Goal: Transaction & Acquisition: Obtain resource

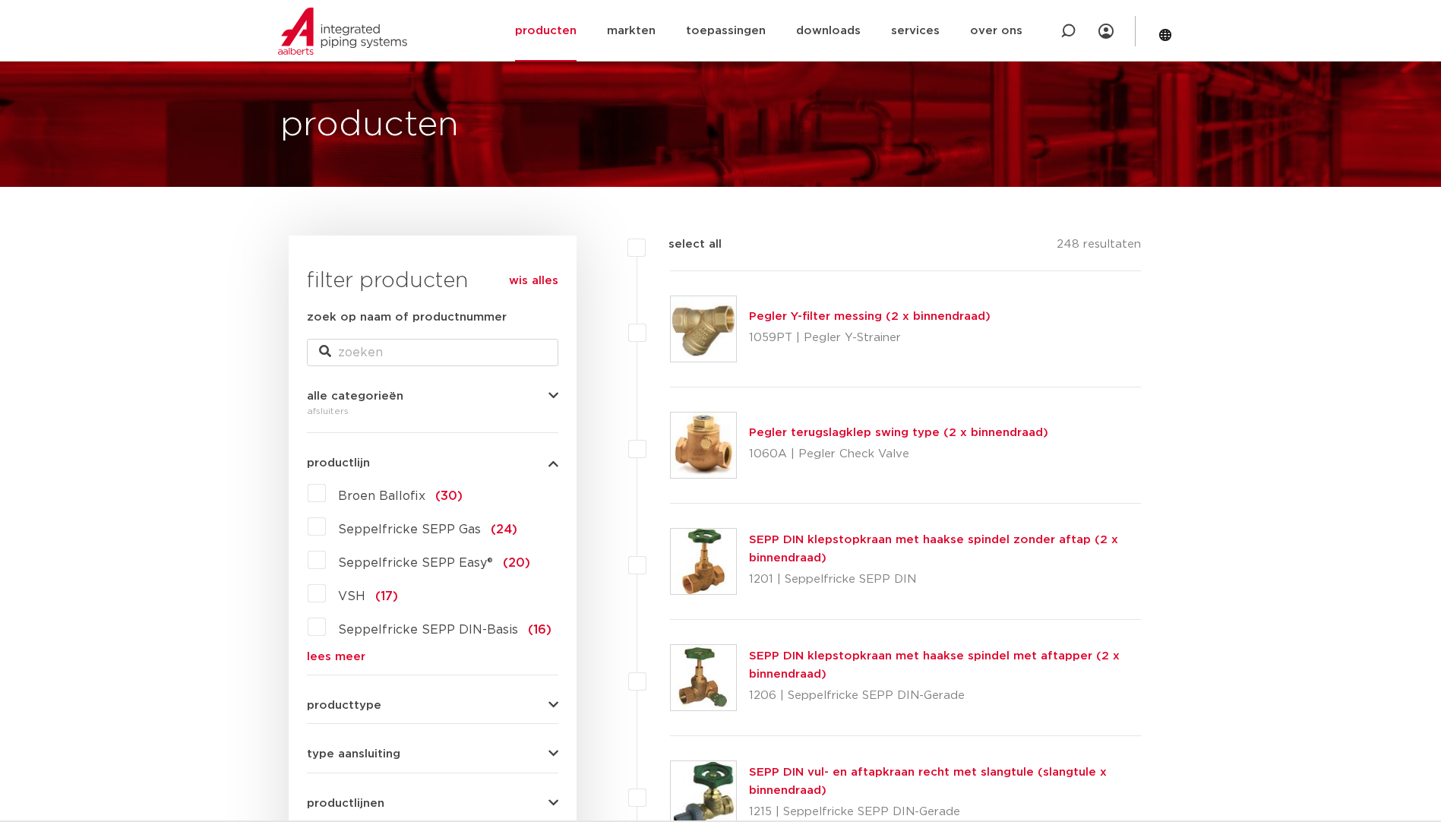
scroll to position [83, 0]
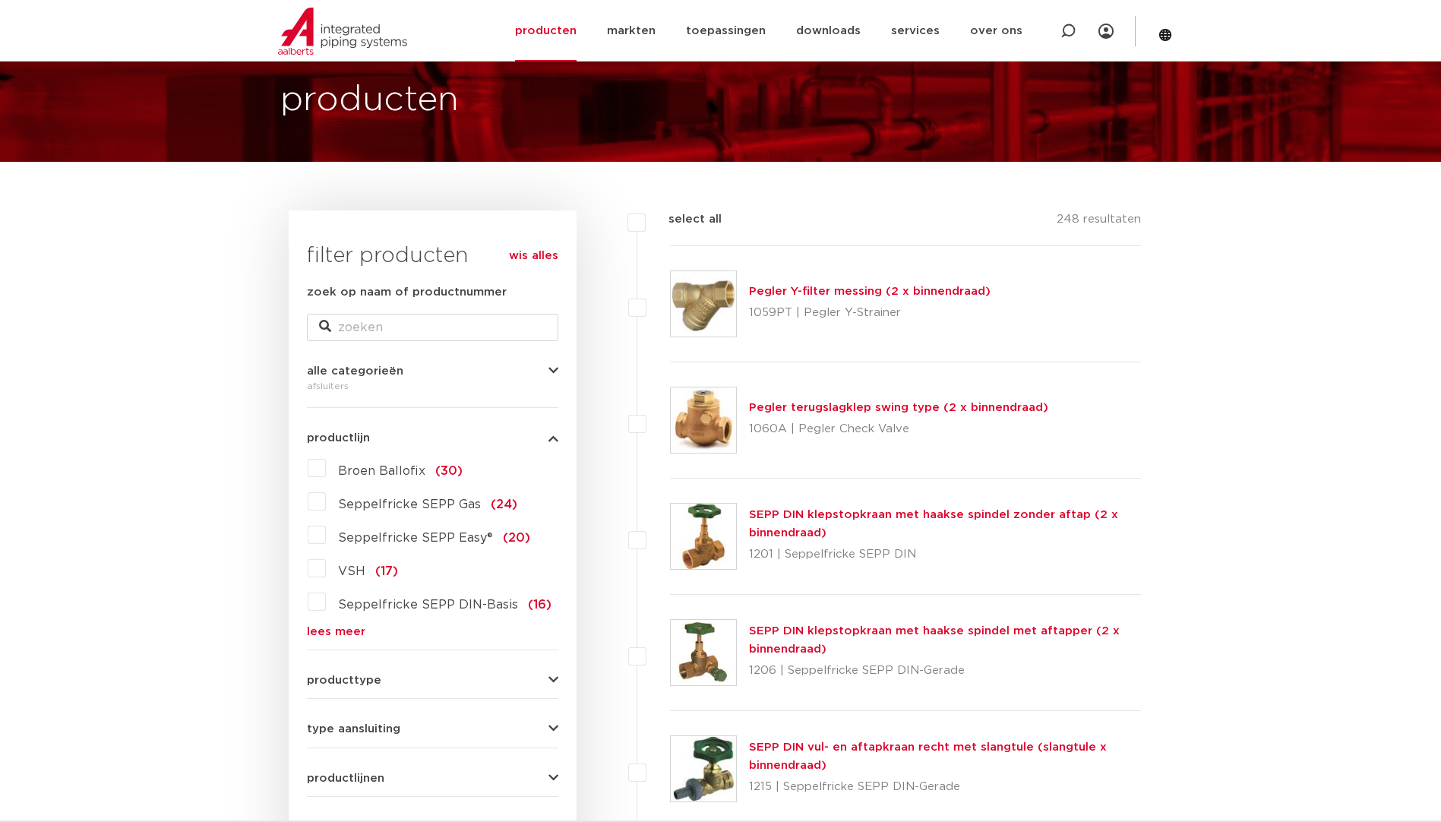
click at [326, 465] on label "Broen Ballofix (30)" at bounding box center [394, 468] width 137 height 24
click at [0, 0] on input "Broen Ballofix (30)" at bounding box center [0, 0] width 0 height 0
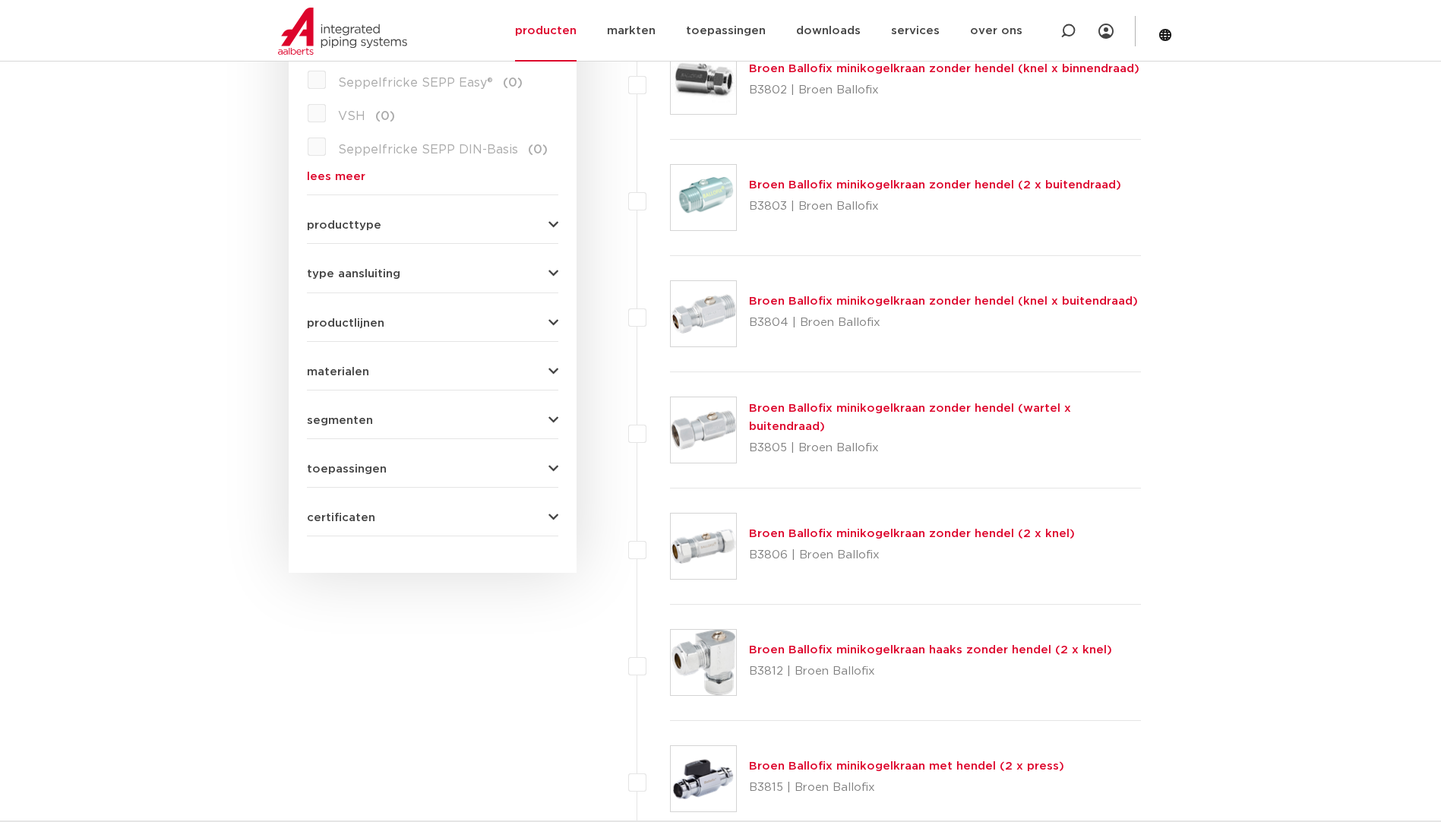
drag, startPoint x: 1394, startPoint y: 289, endPoint x: 1368, endPoint y: 358, distance: 74.1
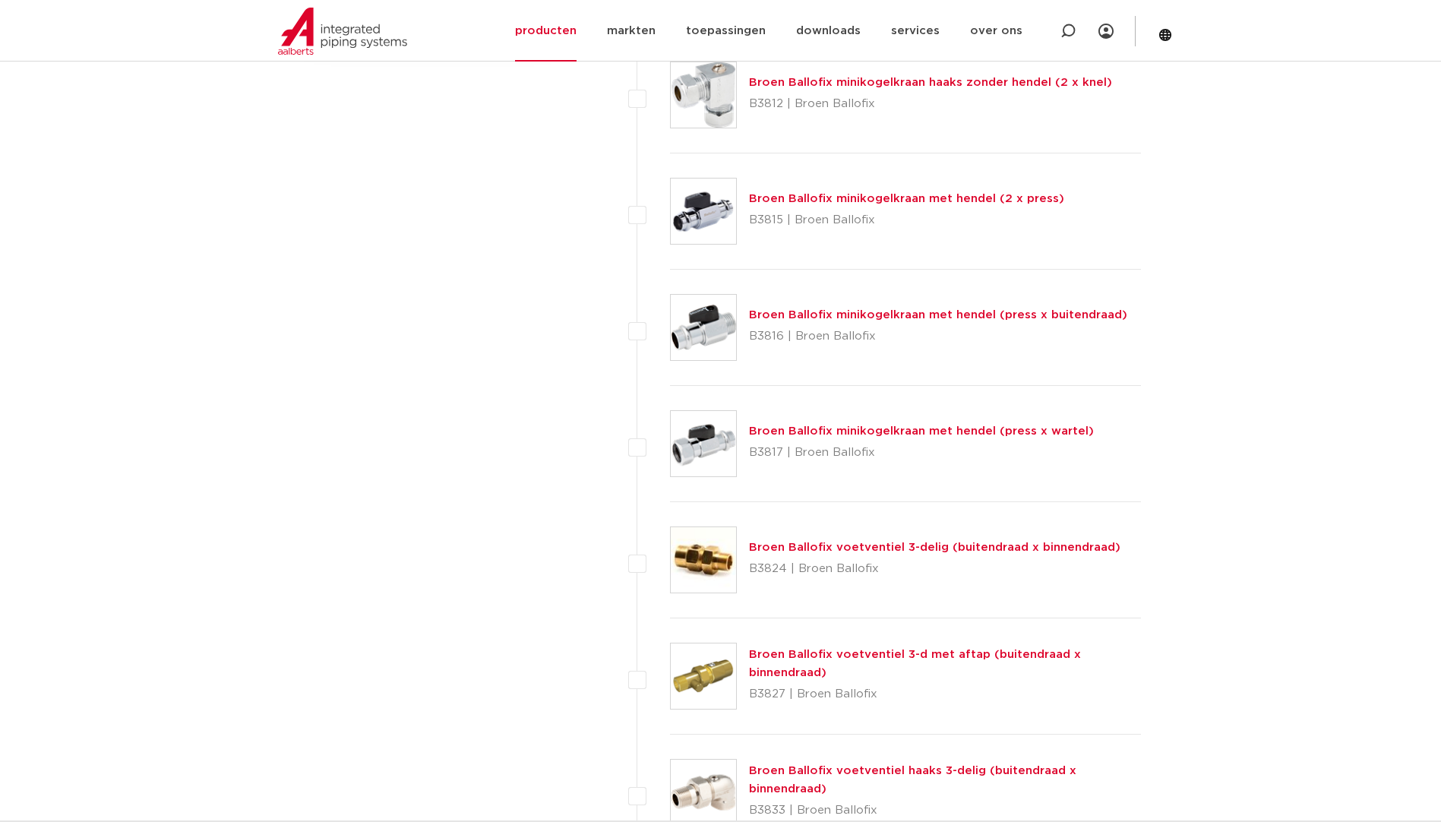
drag, startPoint x: 1322, startPoint y: 197, endPoint x: 1323, endPoint y: 291, distance: 94.2
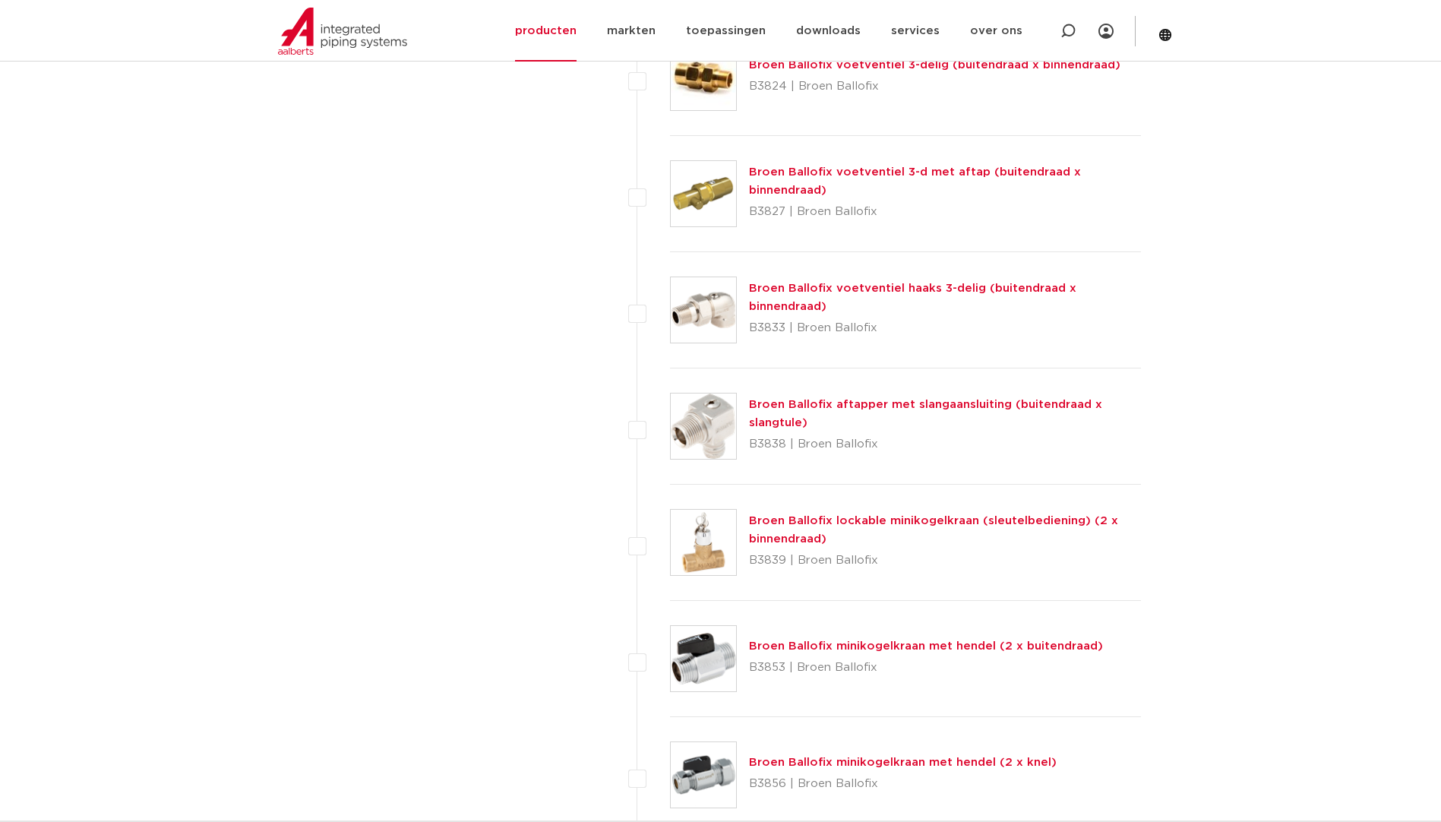
drag, startPoint x: 1290, startPoint y: 276, endPoint x: 1303, endPoint y: 306, distance: 33.0
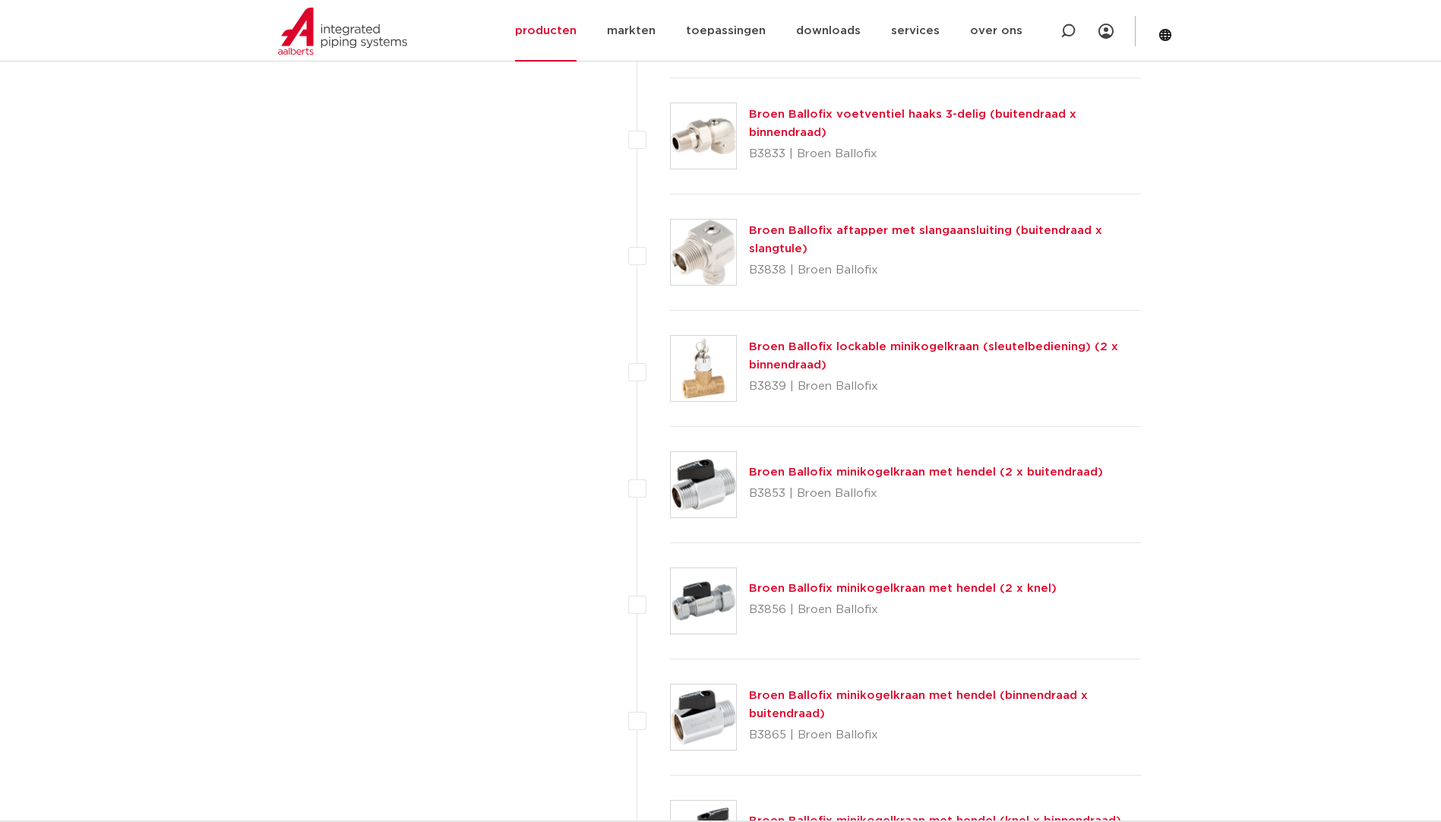
drag, startPoint x: 1282, startPoint y: 274, endPoint x: 1225, endPoint y: 268, distance: 56.5
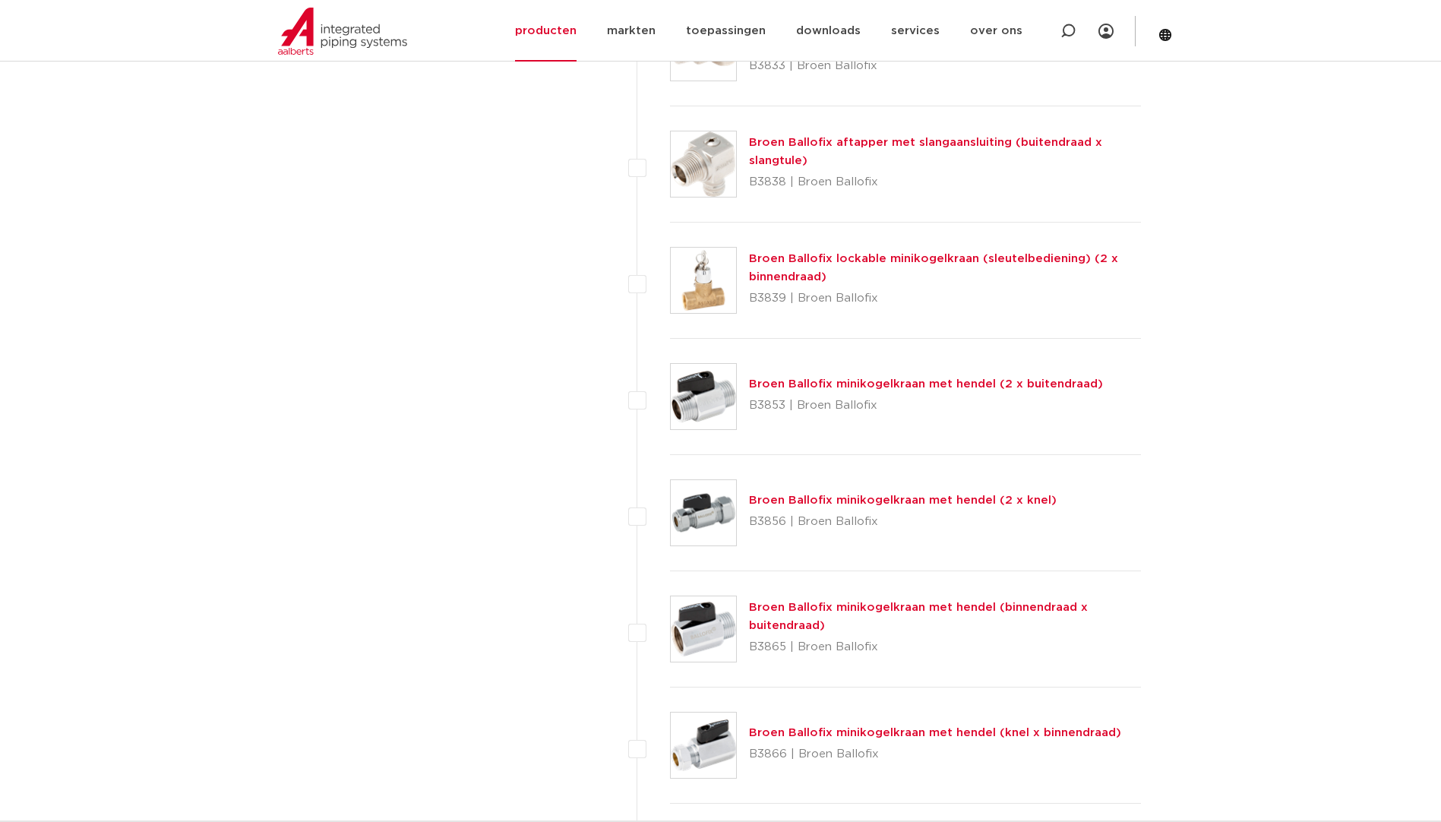
scroll to position [1987, 0]
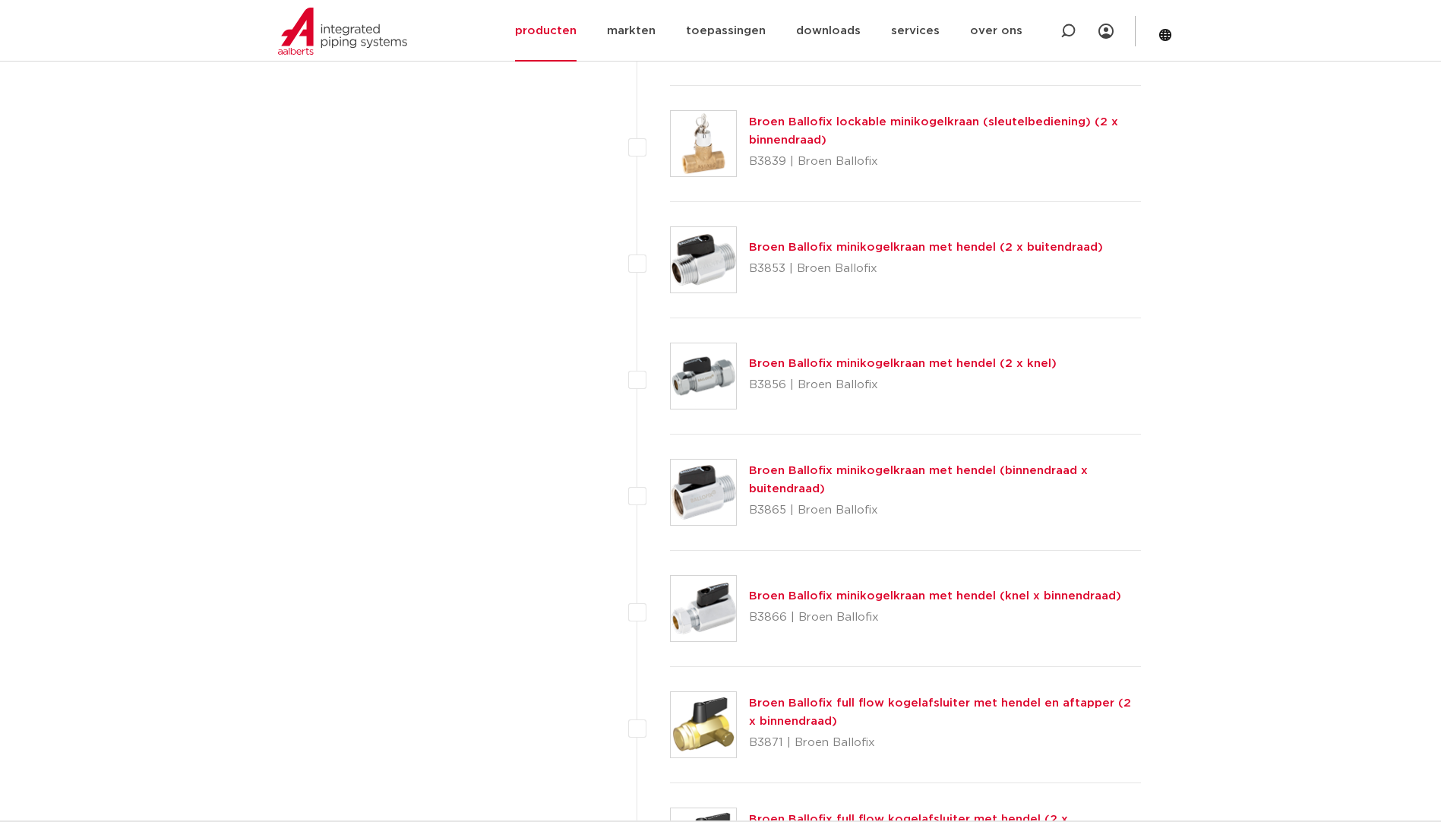
drag, startPoint x: 1247, startPoint y: 322, endPoint x: 1251, endPoint y: 343, distance: 20.9
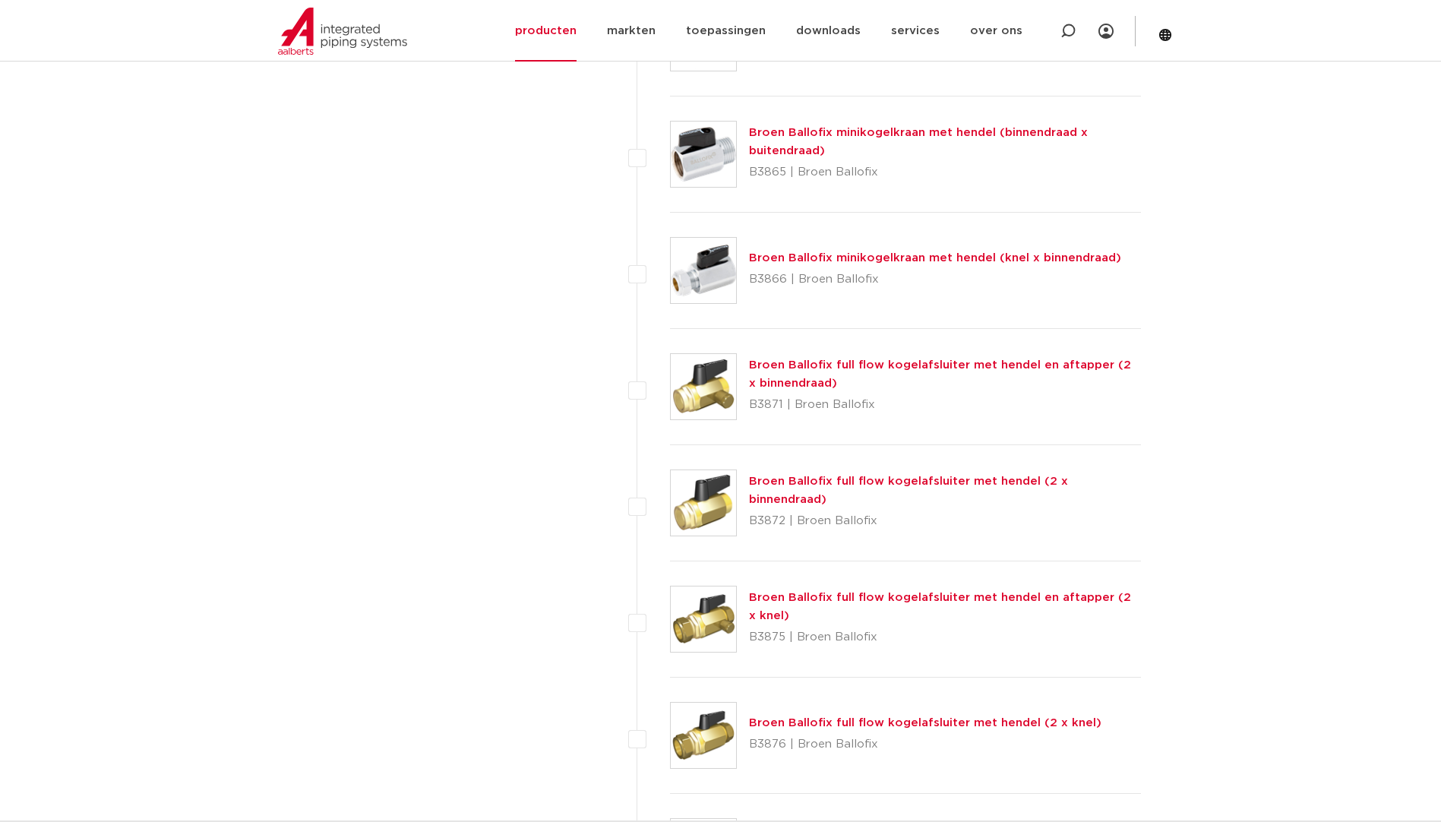
drag, startPoint x: 1199, startPoint y: 244, endPoint x: 1210, endPoint y: 328, distance: 85.1
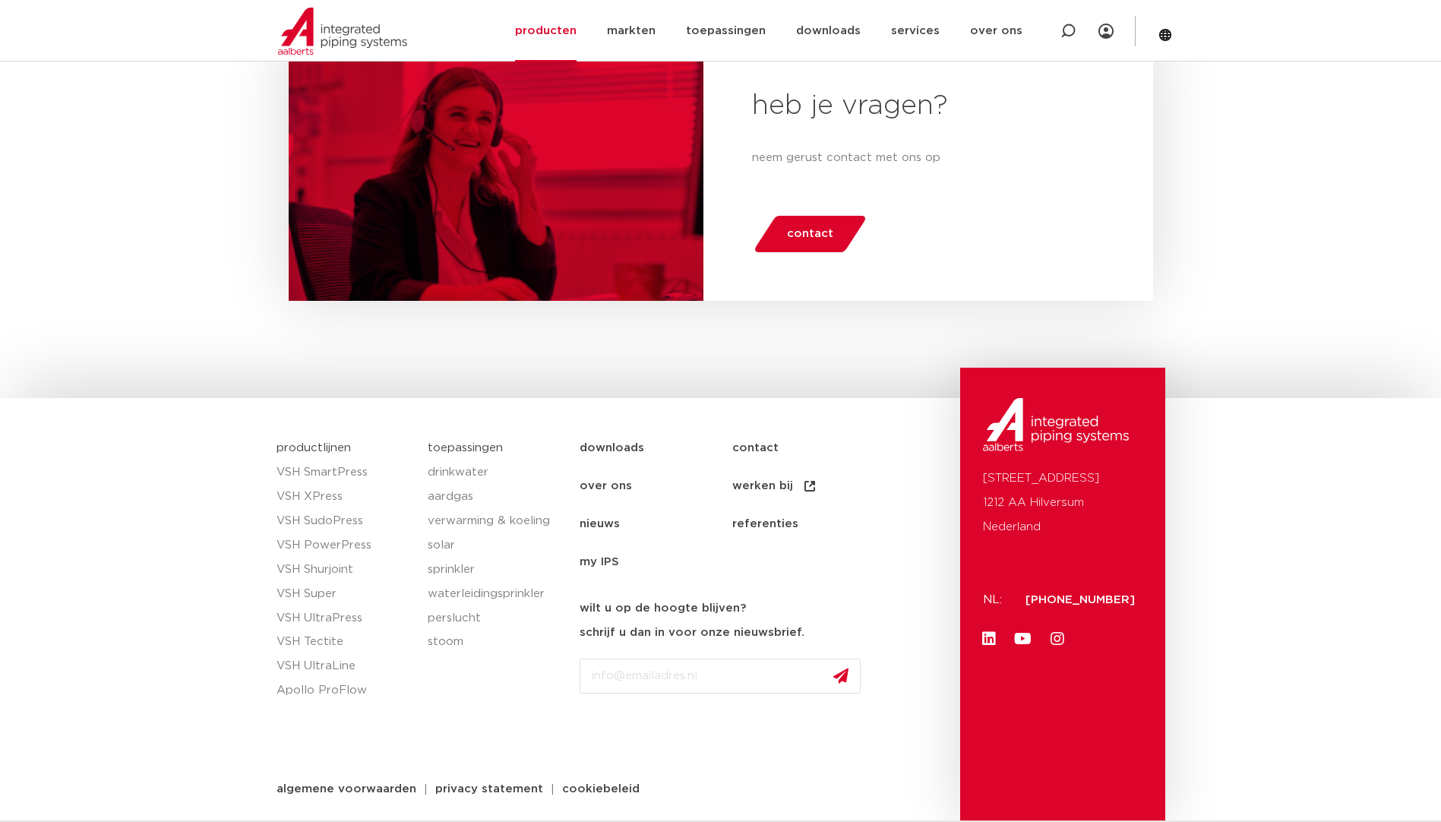
drag, startPoint x: 1189, startPoint y: 260, endPoint x: 1236, endPoint y: 462, distance: 207.5
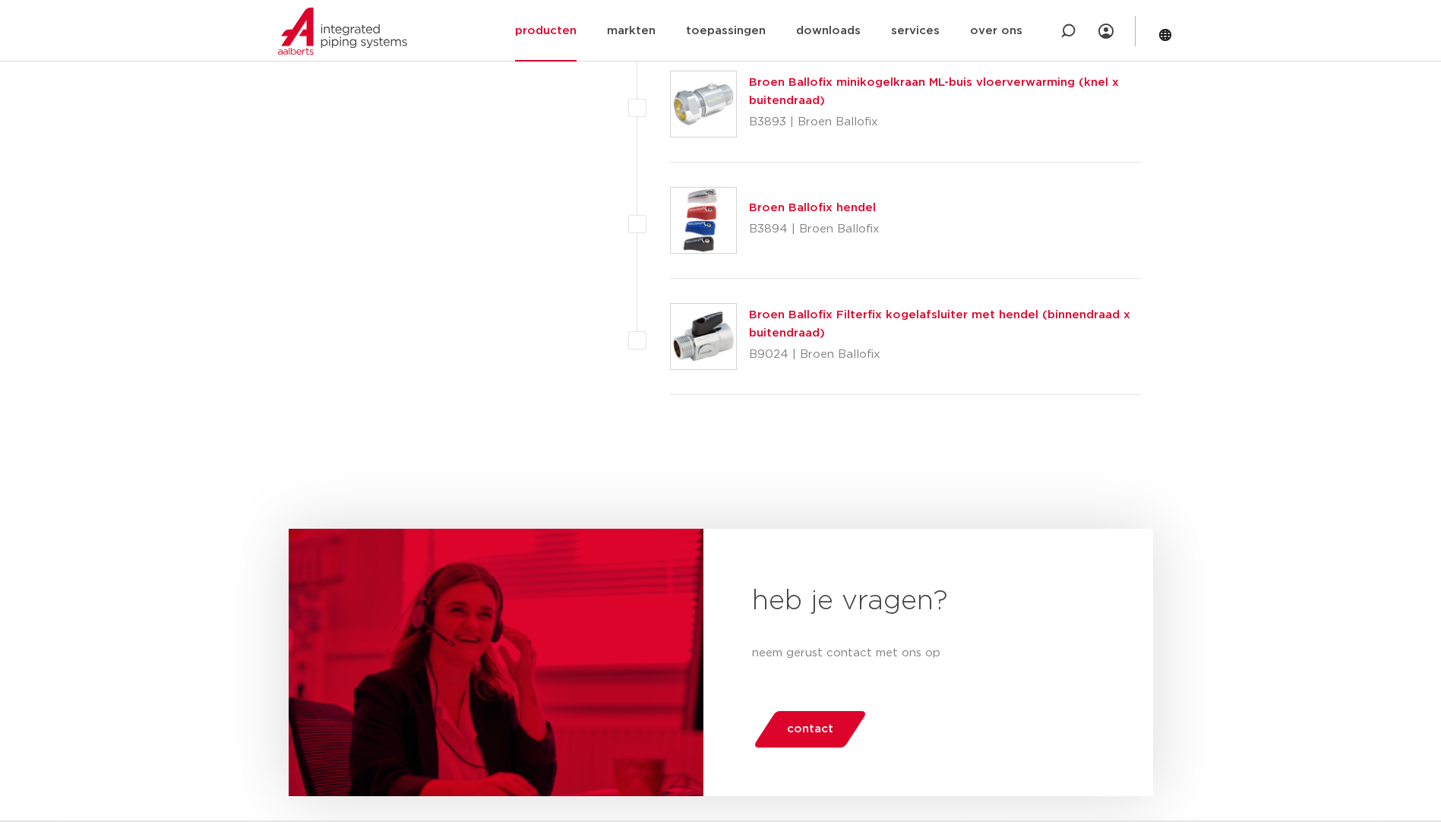
scroll to position [3391, 0]
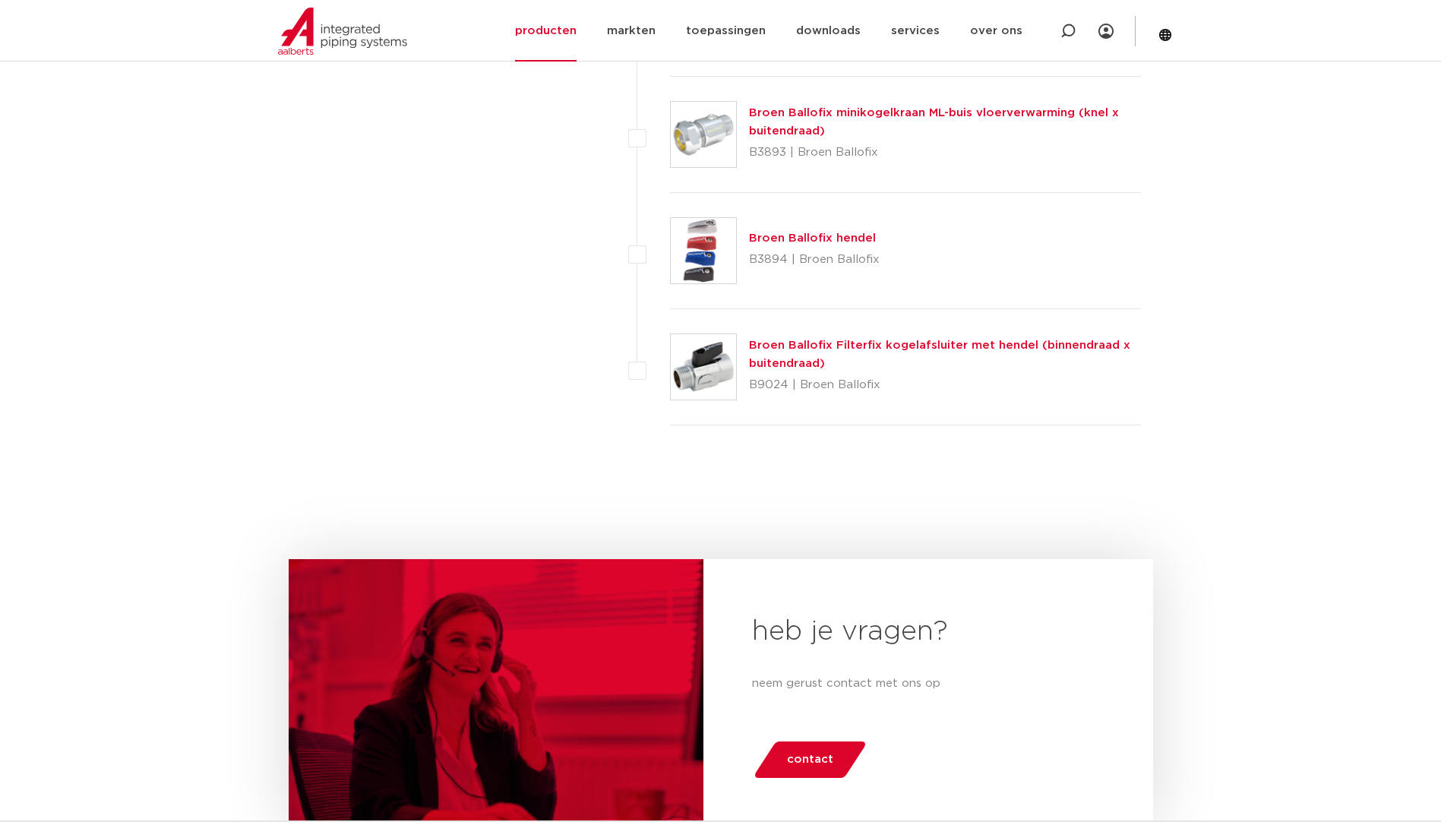
drag, startPoint x: 1238, startPoint y: 406, endPoint x: 1276, endPoint y: 419, distance: 39.4
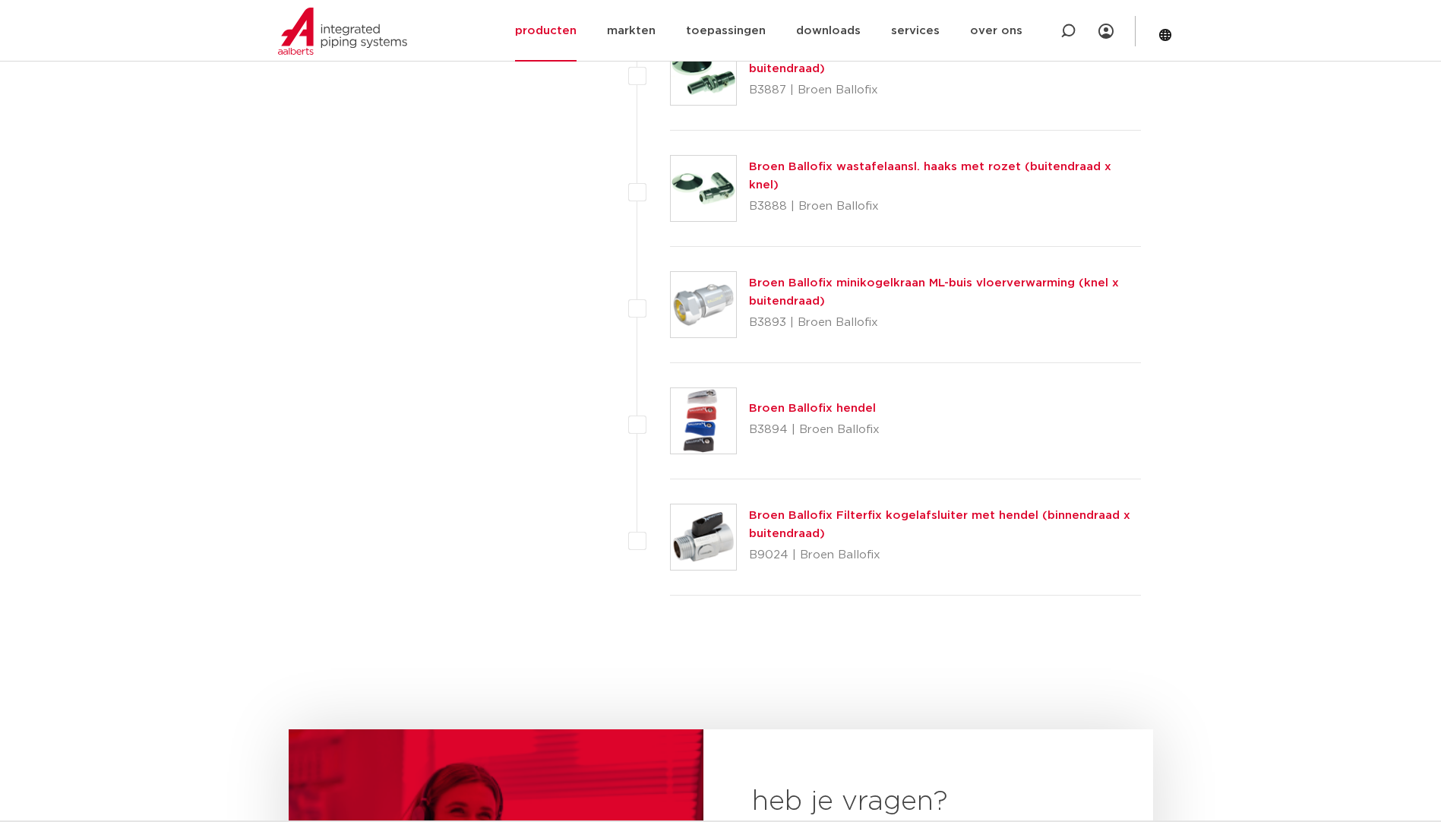
scroll to position [3205, 0]
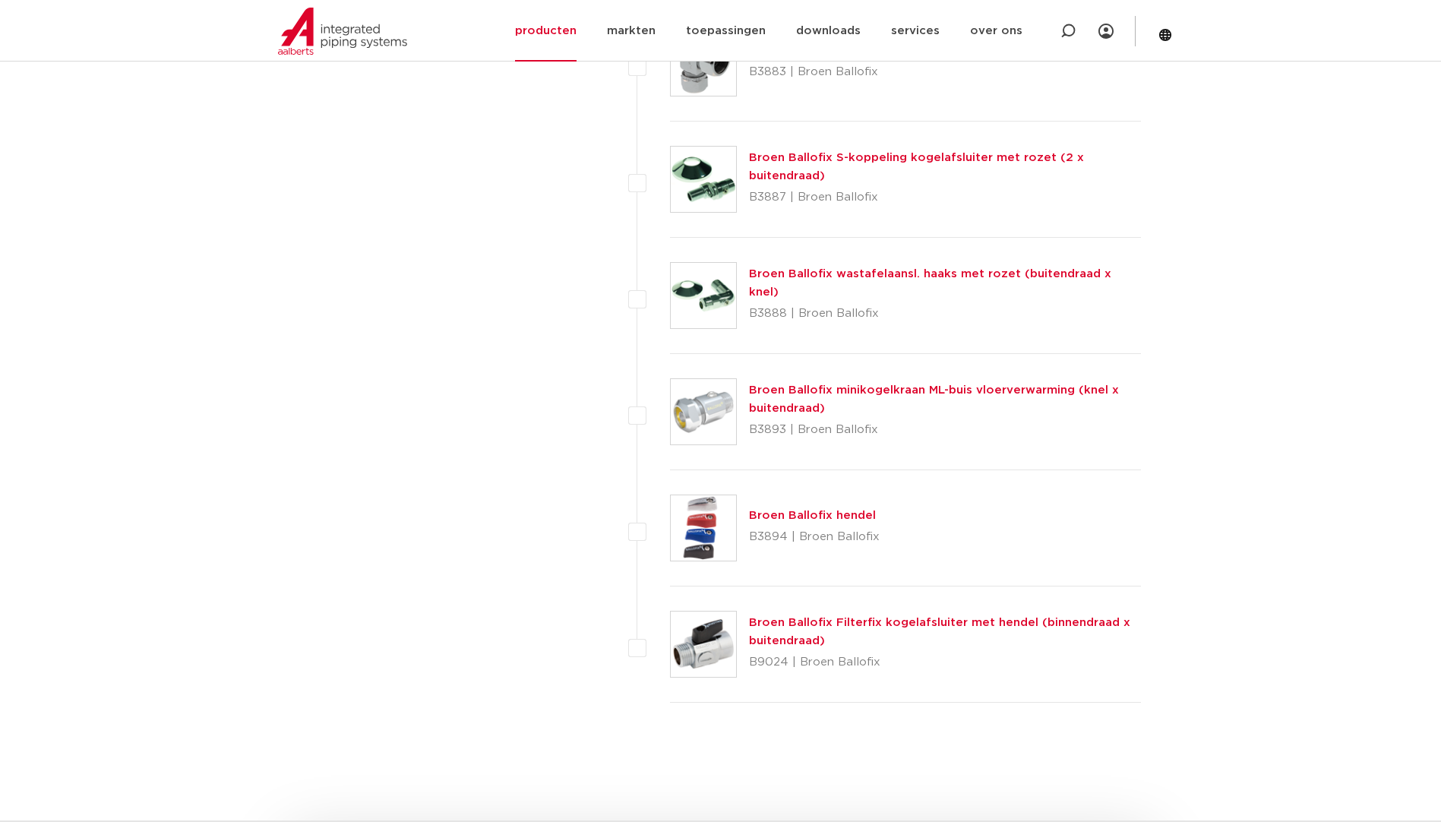
drag, startPoint x: 1298, startPoint y: 463, endPoint x: 1277, endPoint y: 415, distance: 52.1
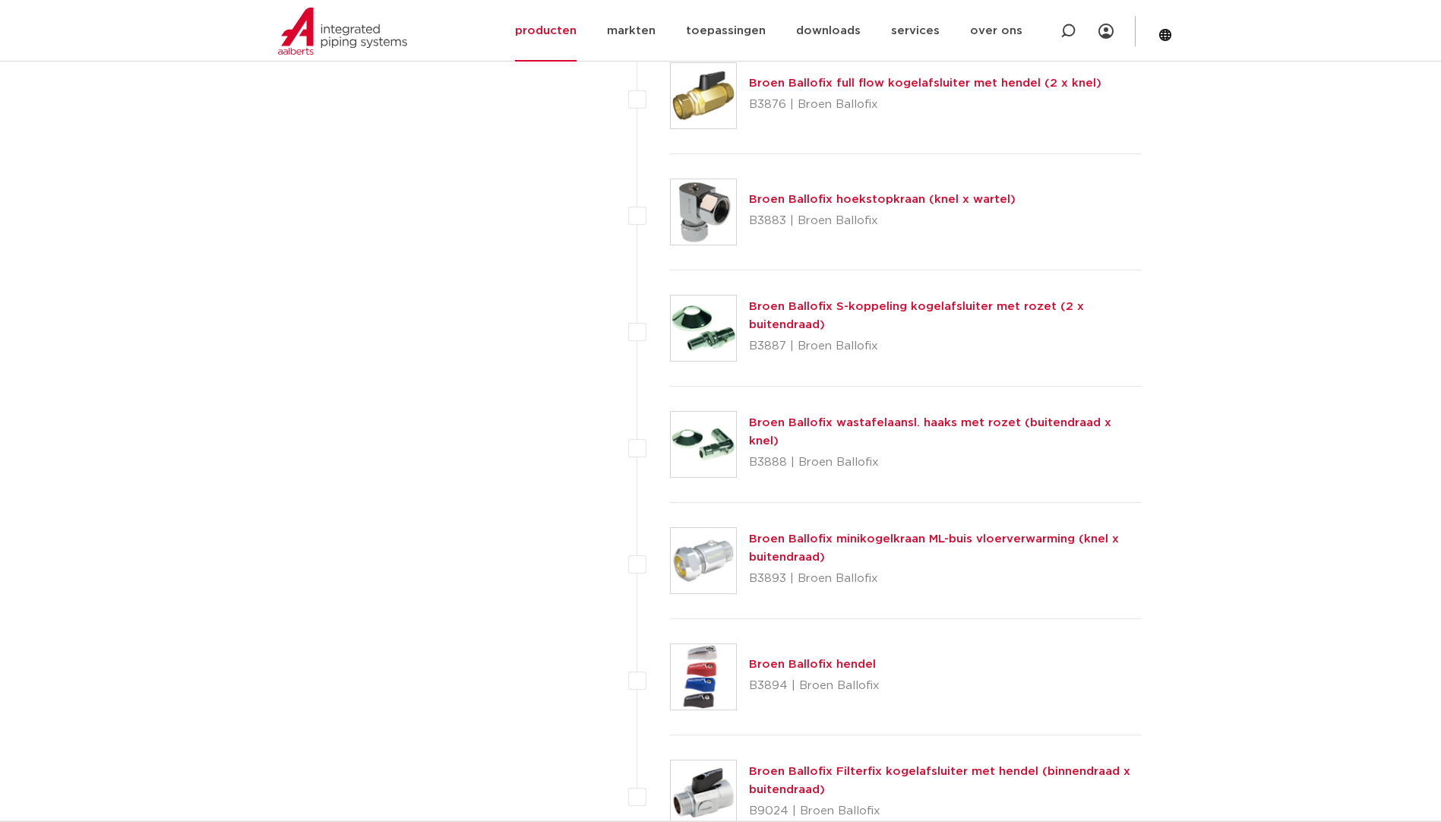
scroll to position [2936, 0]
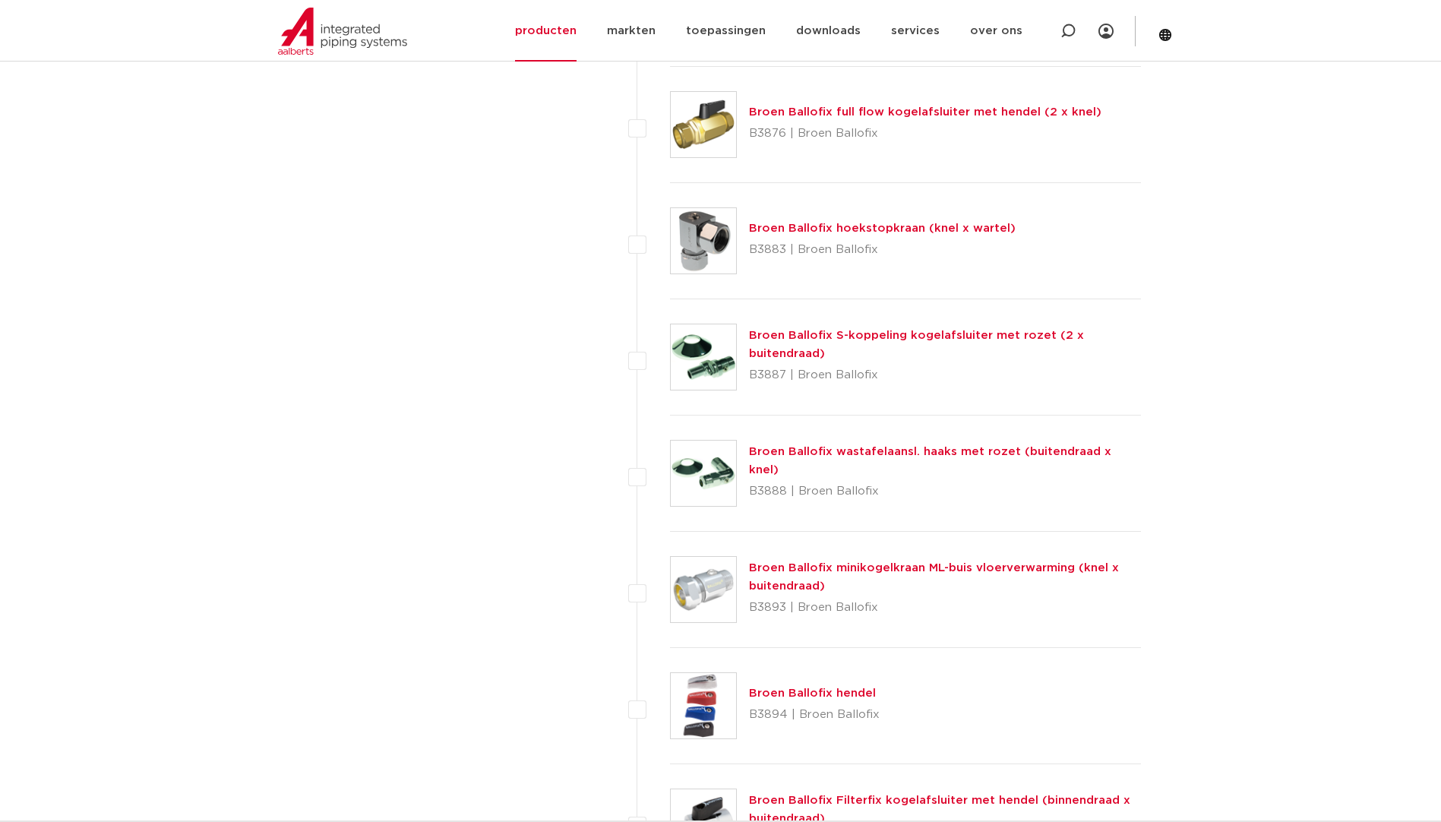
drag, startPoint x: 1297, startPoint y: 458, endPoint x: 1274, endPoint y: 413, distance: 51.0
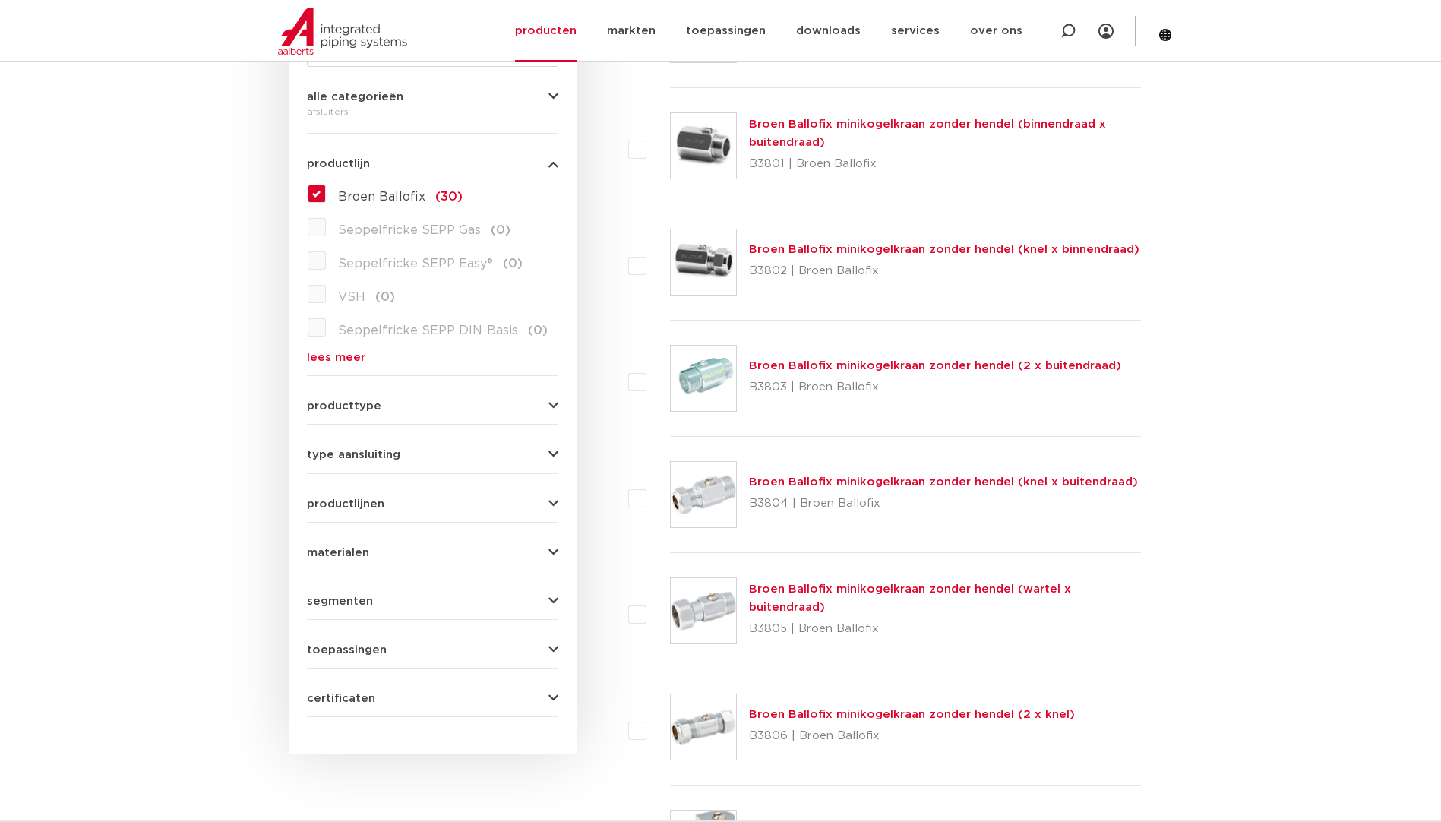
scroll to position [384, 0]
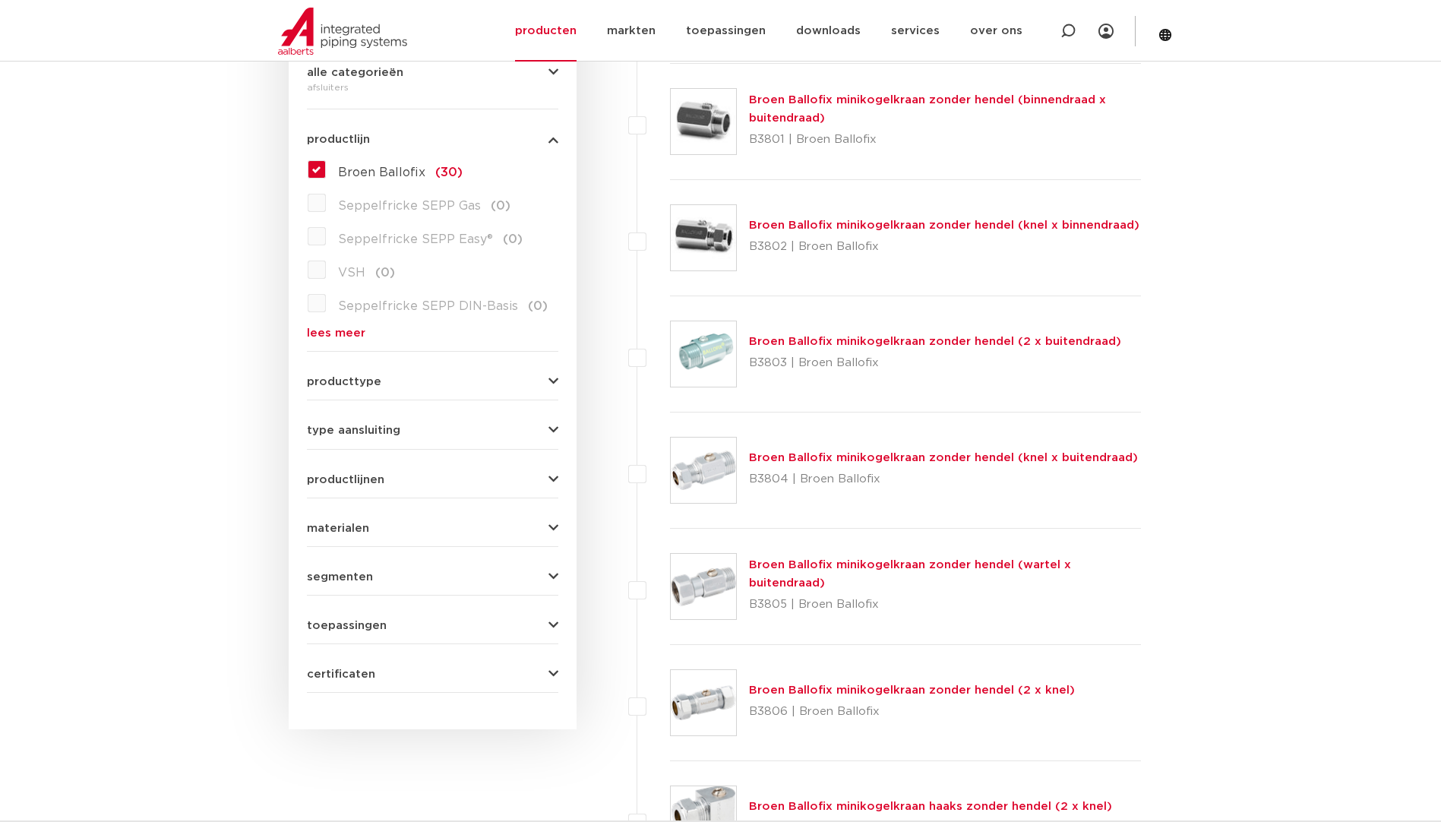
drag, startPoint x: 201, startPoint y: 287, endPoint x: 268, endPoint y: 346, distance: 88.8
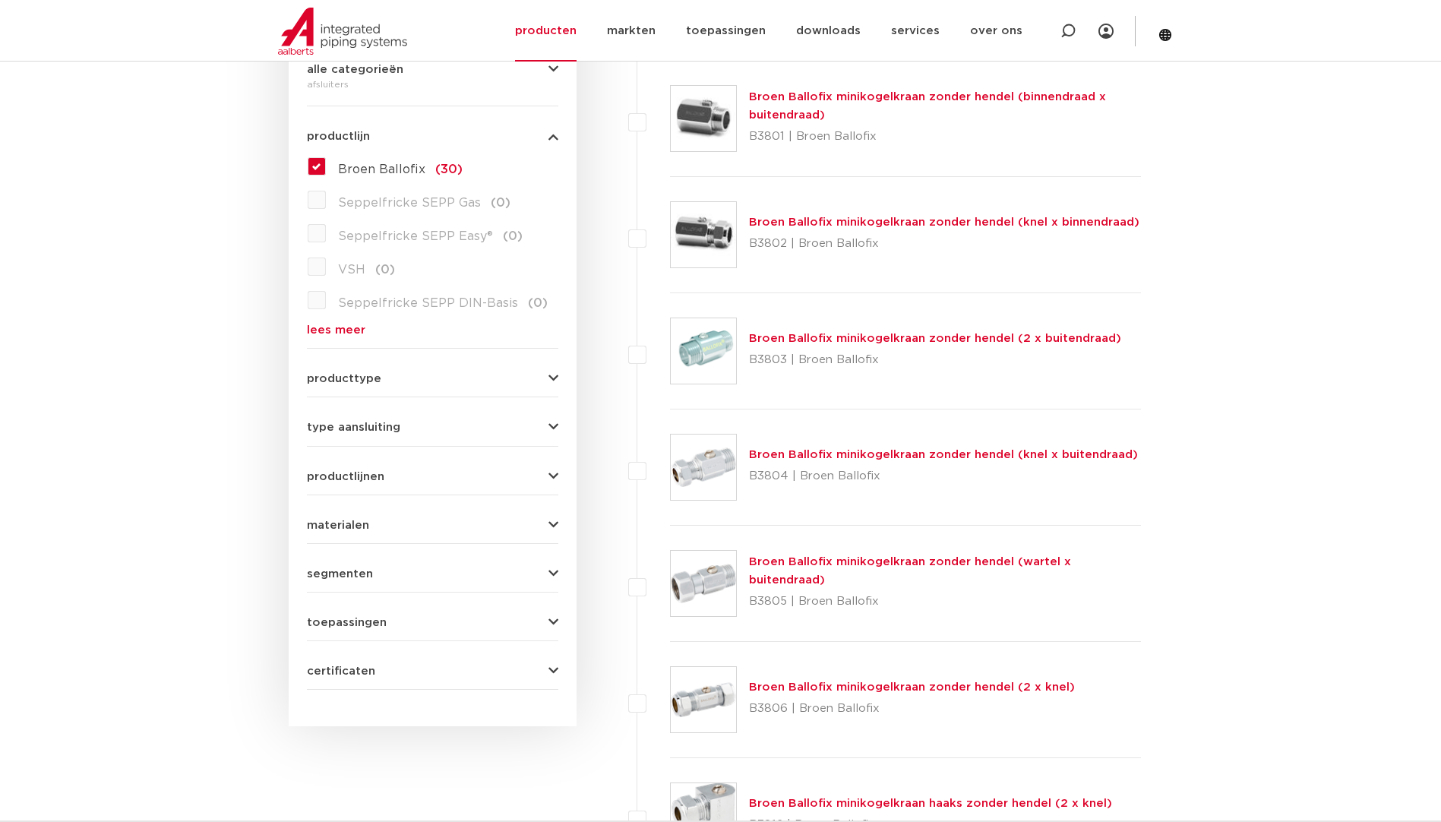
click at [386, 425] on span "type aansluiting" at bounding box center [353, 427] width 93 height 11
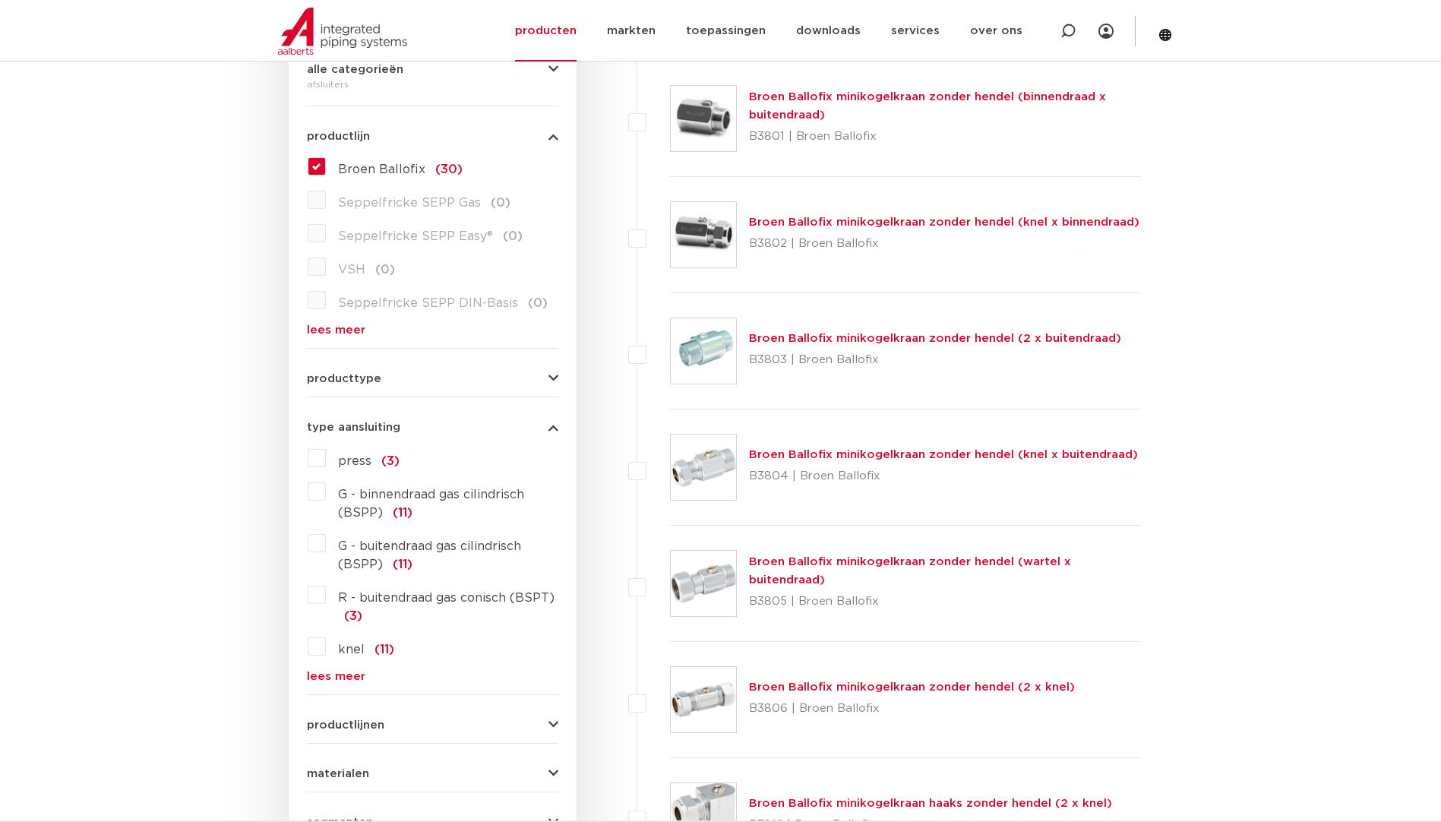
click at [326, 642] on label "knel (11)" at bounding box center [360, 646] width 68 height 24
click at [0, 0] on input "knel (11)" at bounding box center [0, 0] width 0 height 0
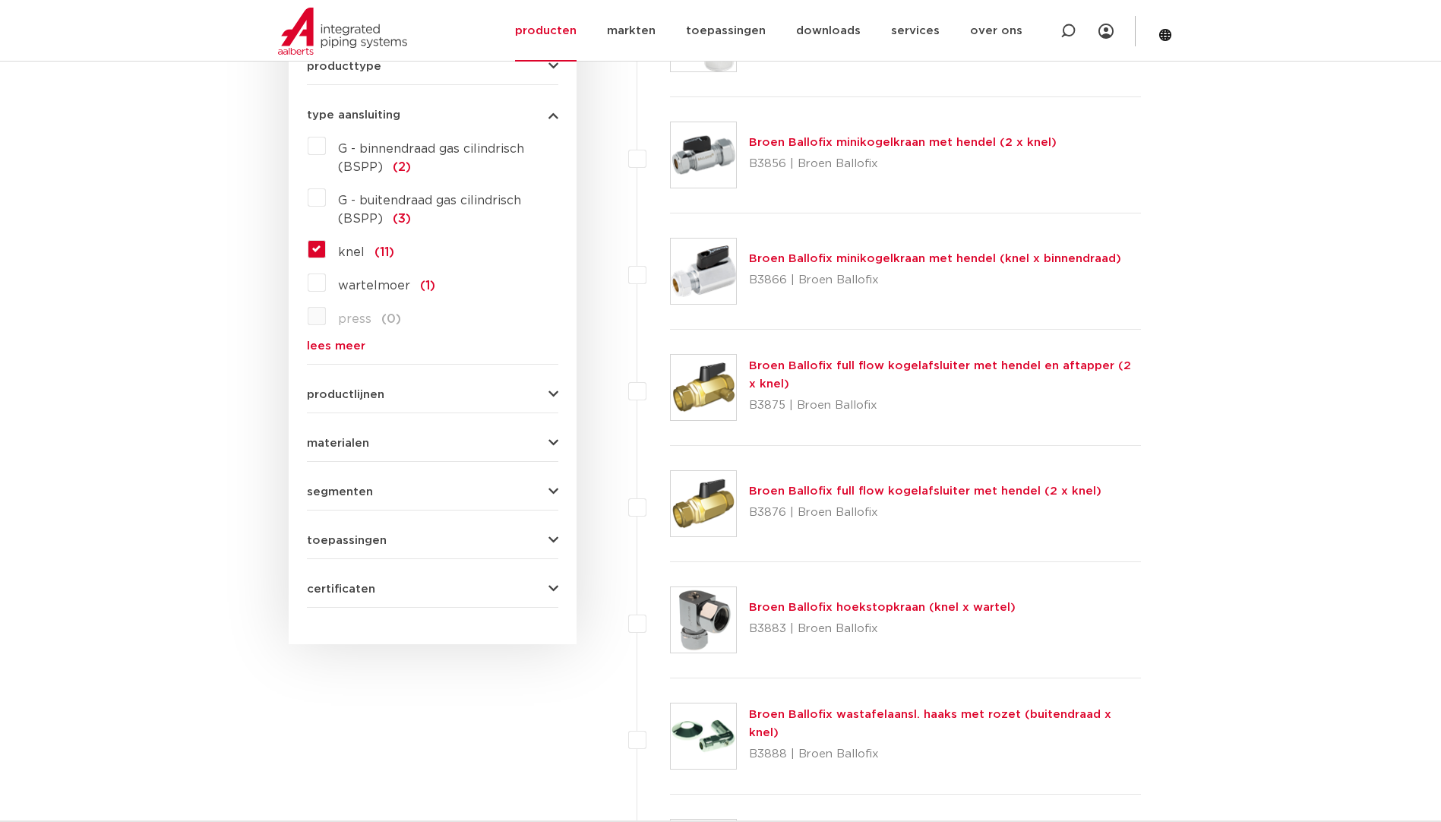
scroll to position [719, 0]
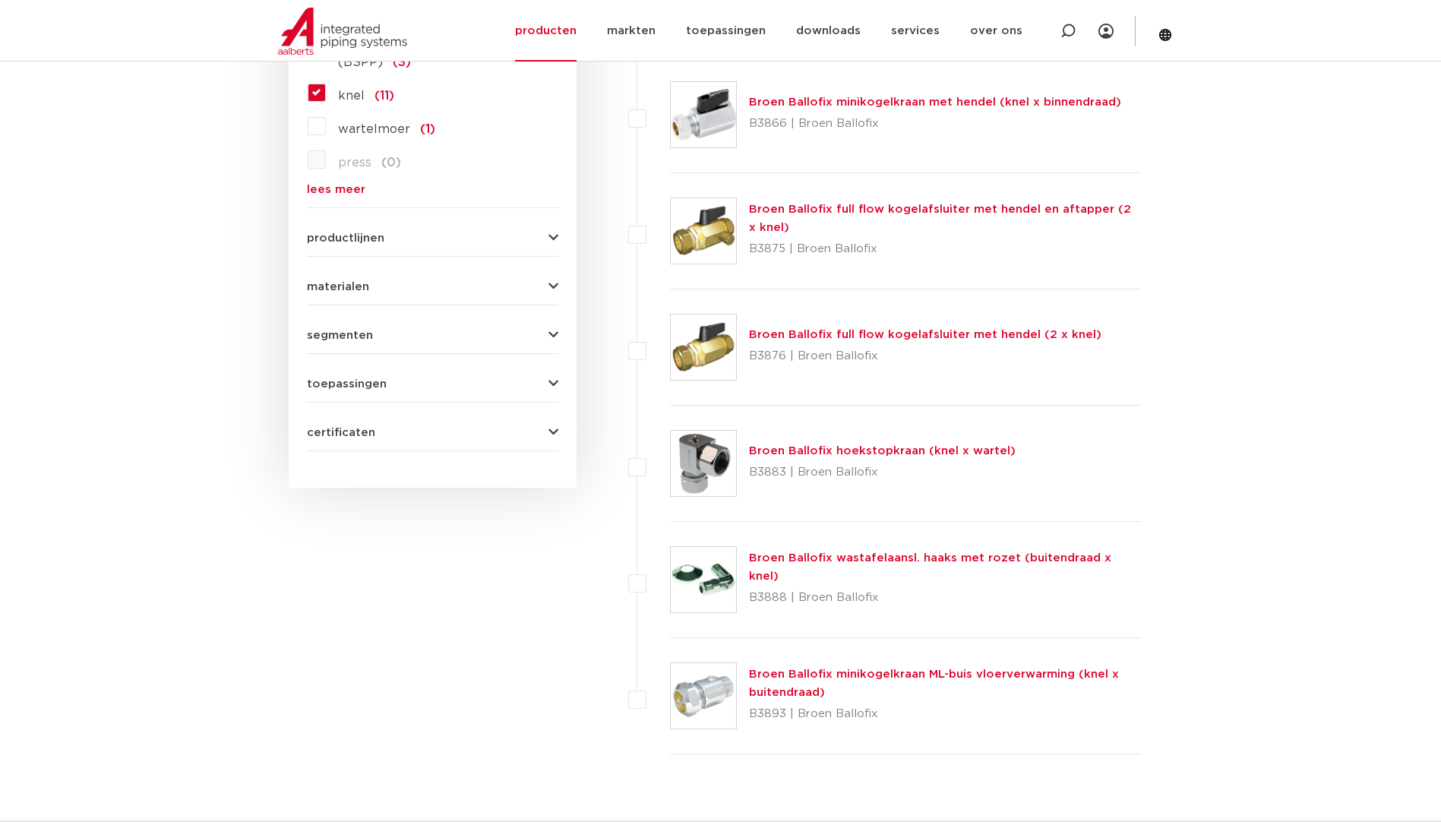
drag, startPoint x: 1251, startPoint y: 295, endPoint x: 1256, endPoint y: 311, distance: 16.6
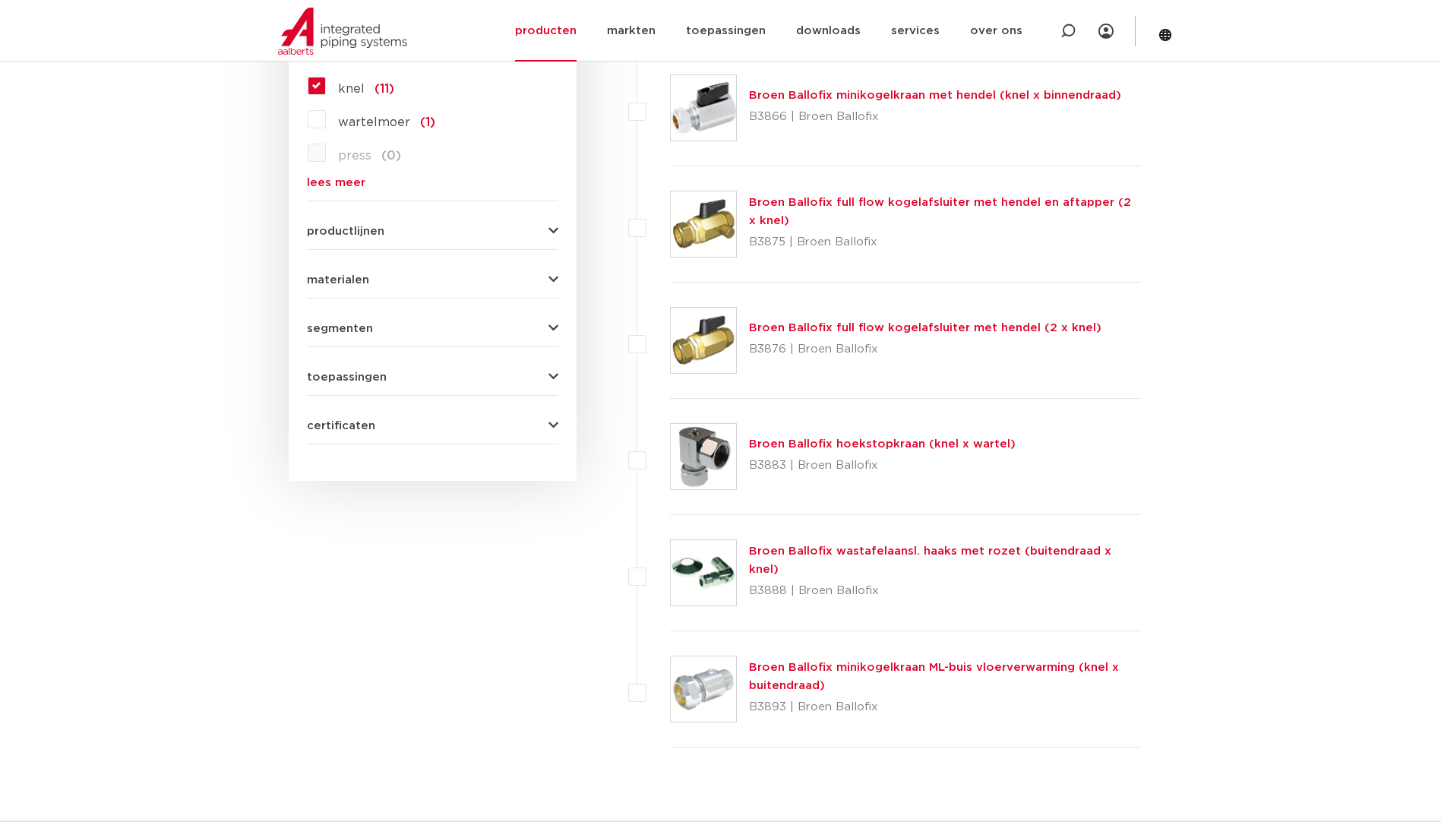
click at [909, 327] on link "Broen Ballofix full flow kogelafsluiter met hendel (2 x knel)" at bounding box center [925, 327] width 353 height 11
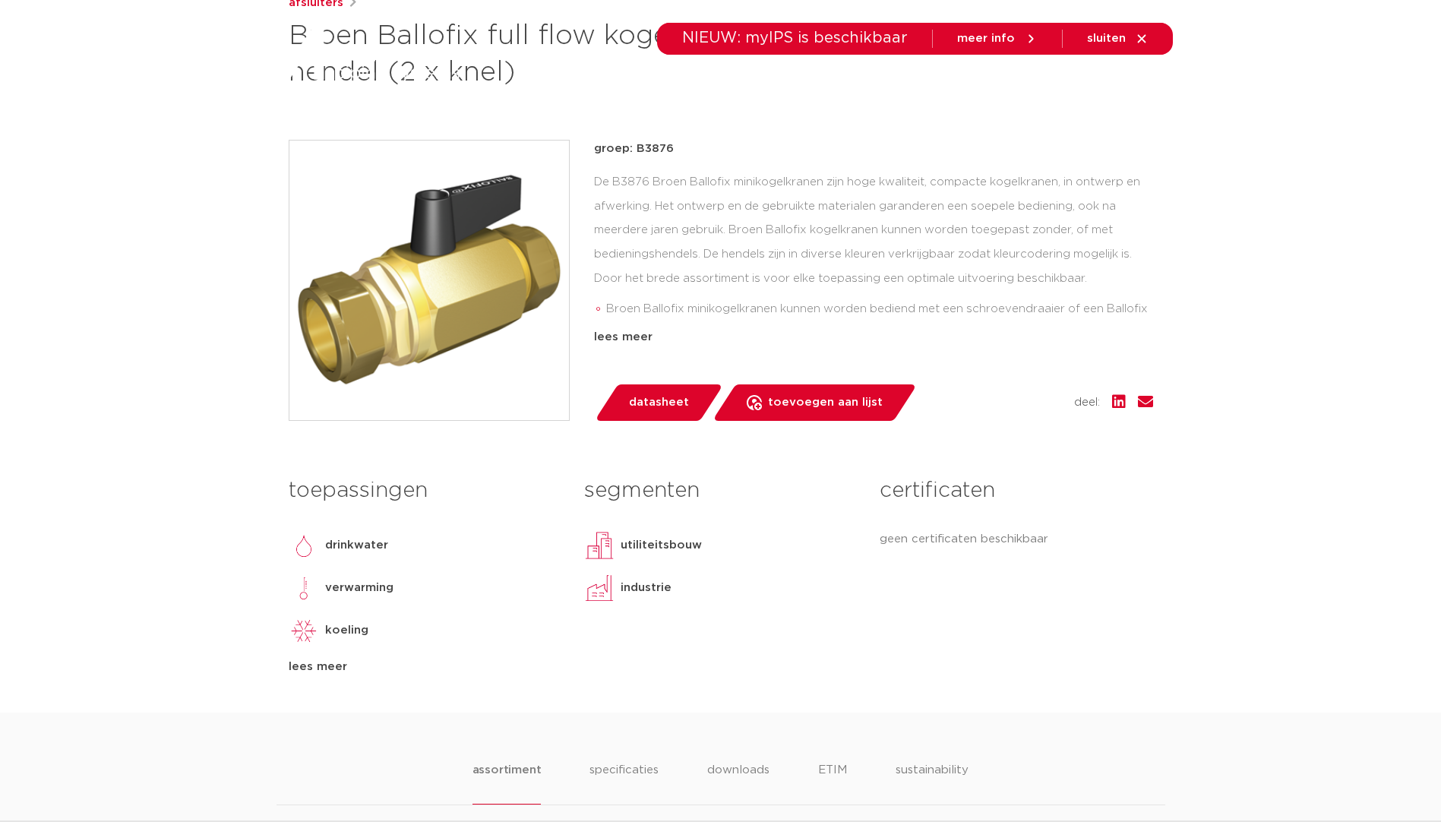
drag, startPoint x: 213, startPoint y: 377, endPoint x: 199, endPoint y: 439, distance: 63.8
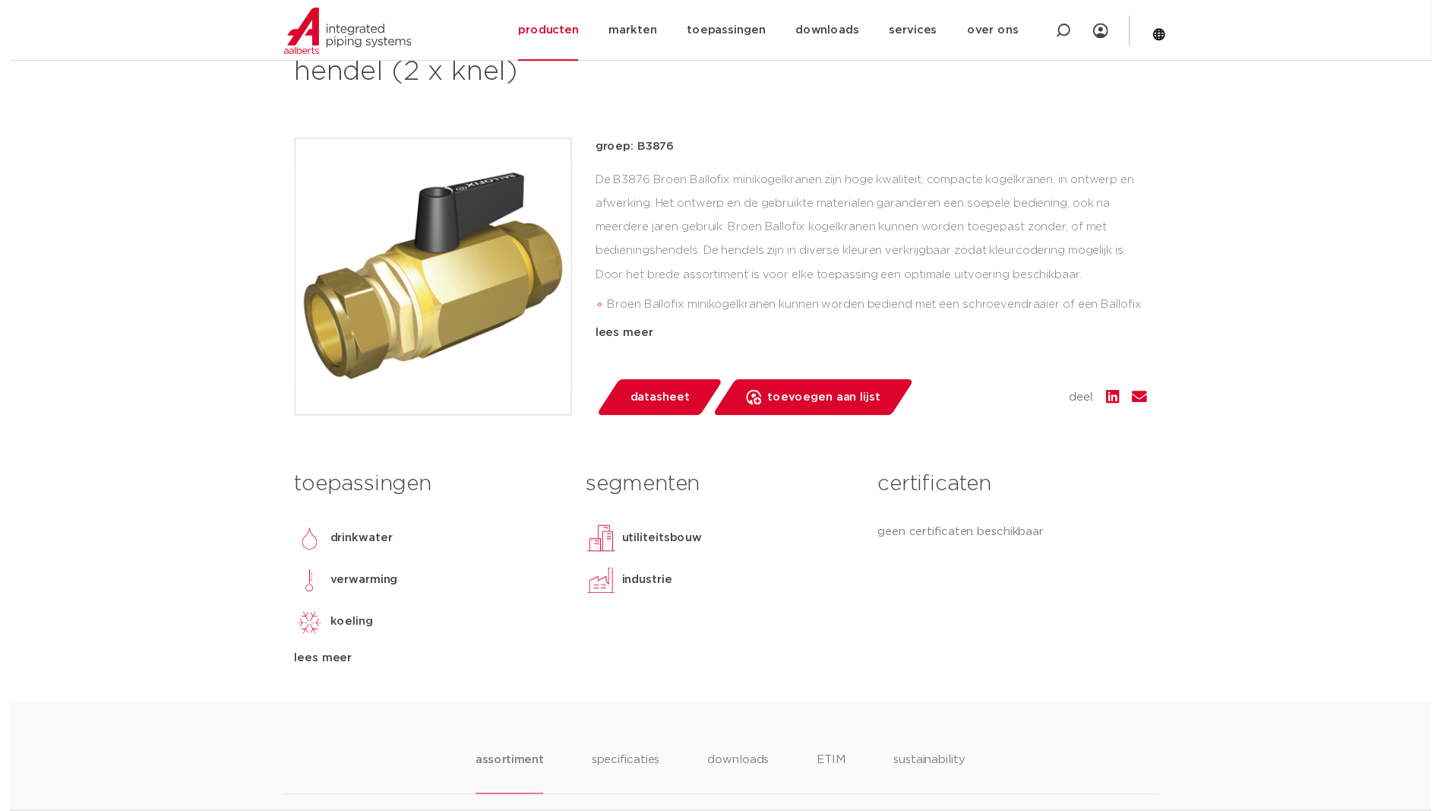
scroll to position [321, 0]
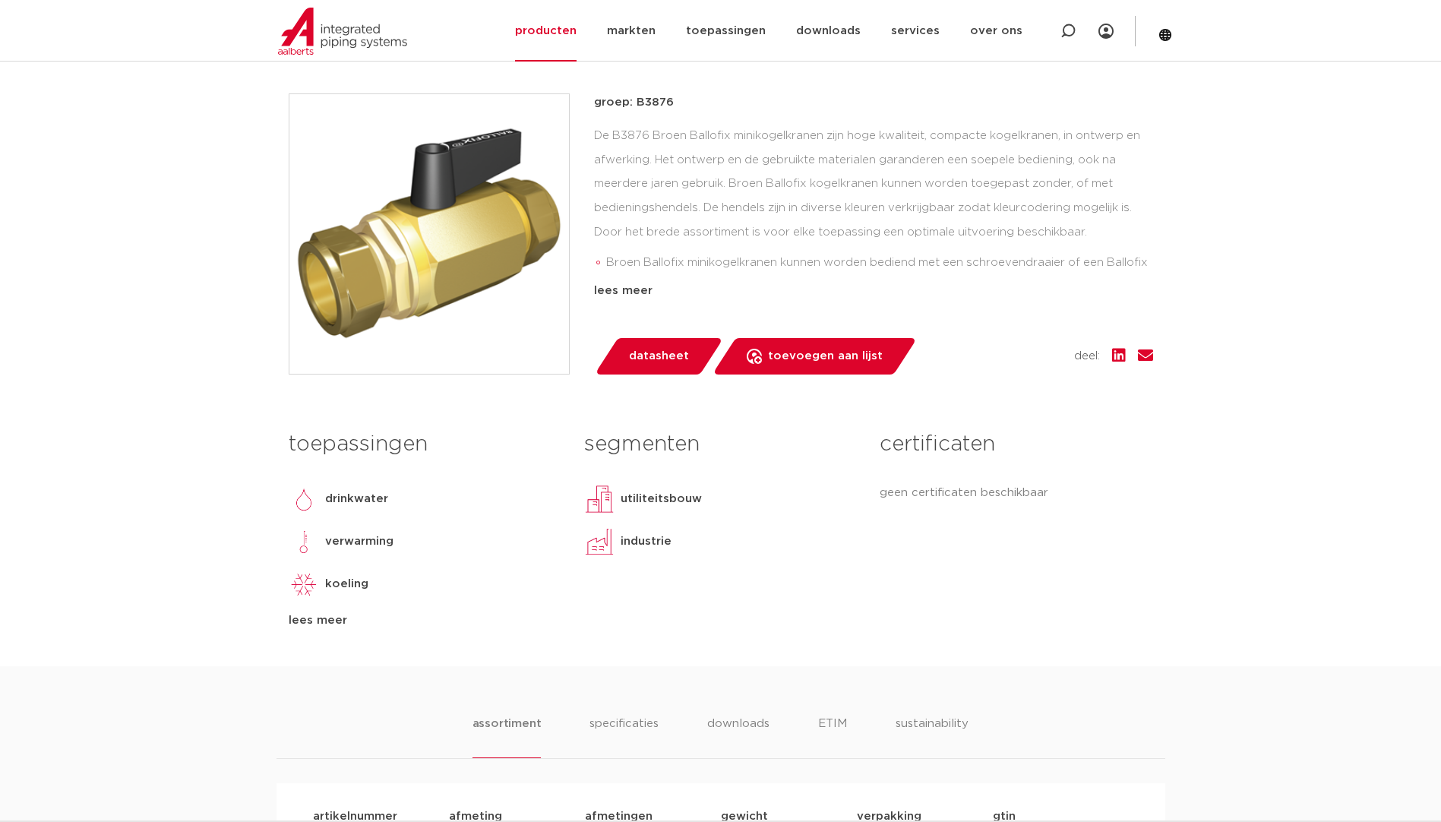
click at [678, 360] on span "datasheet" at bounding box center [659, 356] width 60 height 24
